Goal: Find specific page/section: Find specific page/section

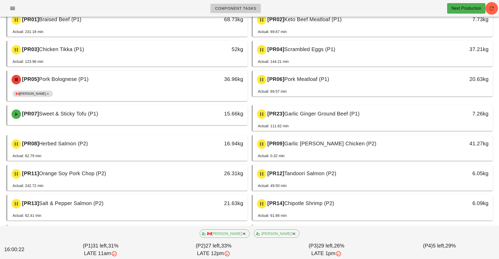
scroll to position [54, 0]
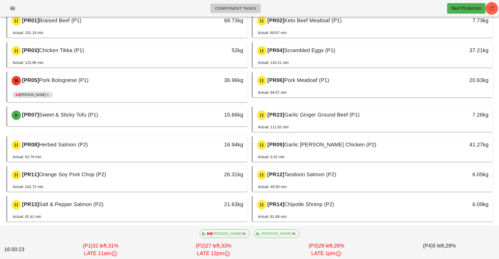
click at [460, 9] on div "Next Production" at bounding box center [466, 8] width 30 height 6
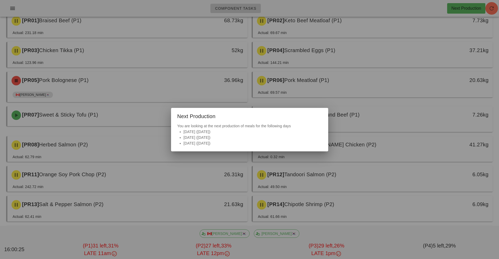
click at [385, 10] on div at bounding box center [249, 129] width 499 height 259
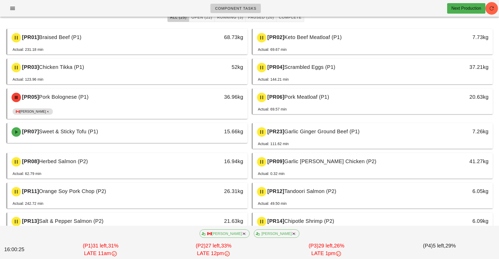
scroll to position [0, 0]
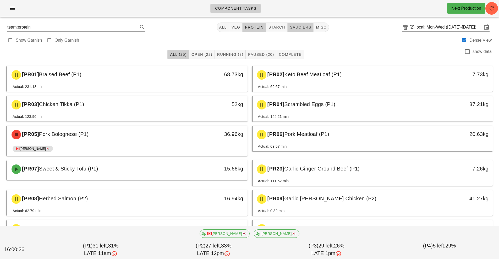
click at [298, 28] on span "sauciers" at bounding box center [301, 27] width 22 height 4
type input "team:sauciers"
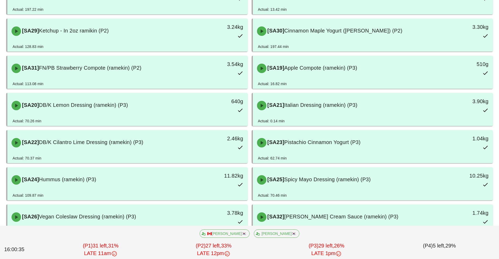
scroll to position [420, 0]
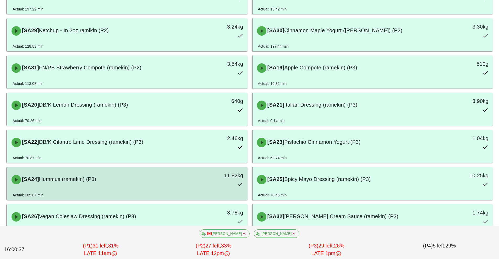
click at [142, 183] on div "[SA24] Hummus (ramekin) (P3)" at bounding box center [97, 180] width 178 height 16
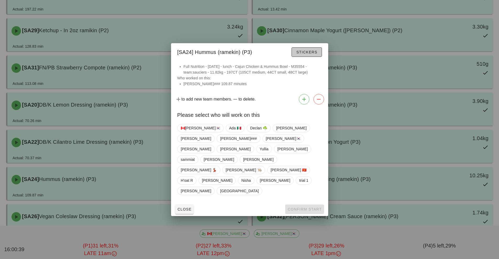
click at [301, 54] on span "Stickers" at bounding box center [306, 52] width 21 height 4
